Goal: Task Accomplishment & Management: Manage account settings

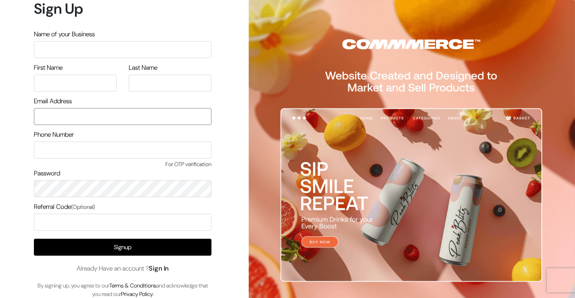
type input "[EMAIL_ADDRESS][DOMAIN_NAME]"
click at [168, 271] on link "Sign In" at bounding box center [159, 268] width 20 height 8
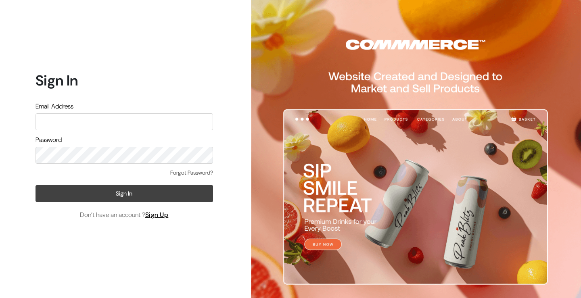
type input "[EMAIL_ADDRESS][DOMAIN_NAME]"
click at [107, 189] on button "Sign In" at bounding box center [125, 193] width 178 height 17
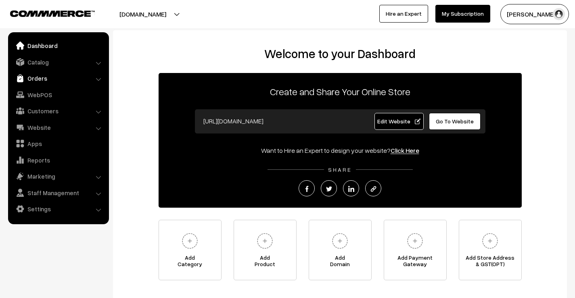
click at [40, 81] on link "Orders" at bounding box center [58, 78] width 96 height 15
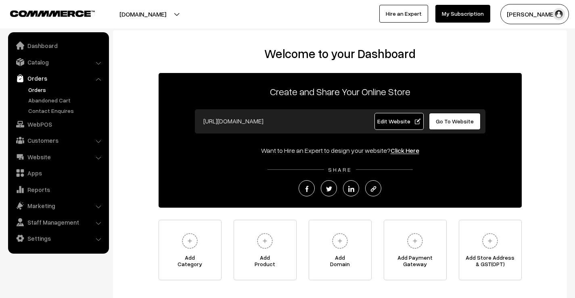
click at [42, 89] on link "Orders" at bounding box center [66, 90] width 80 height 8
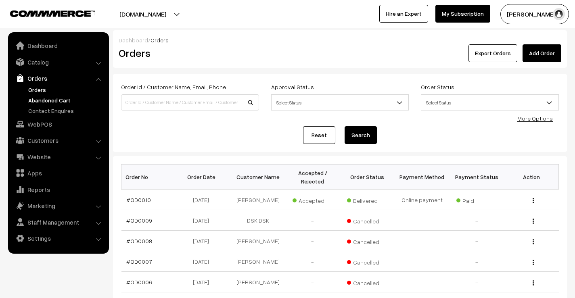
click at [54, 99] on link "Abandoned Cart" at bounding box center [66, 100] width 80 height 8
